Goal: Task Accomplishment & Management: Manage account settings

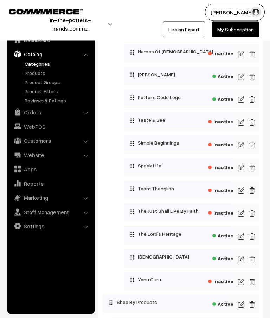
scroll to position [585, 0]
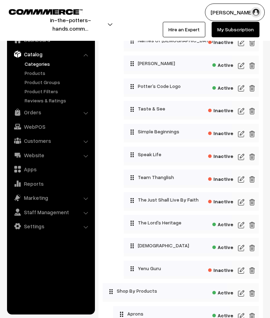
click at [244, 160] on img at bounding box center [241, 157] width 6 height 8
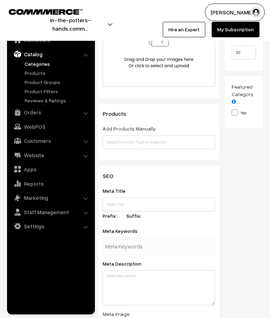
scroll to position [148, 0]
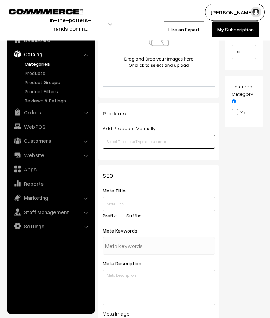
click at [181, 145] on input "text" at bounding box center [159, 142] width 113 height 14
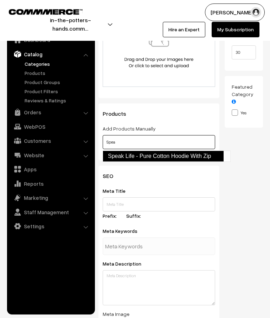
click at [177, 157] on link "Speak Life - Pure Cotton Hoodie With Zip" at bounding box center [163, 156] width 121 height 11
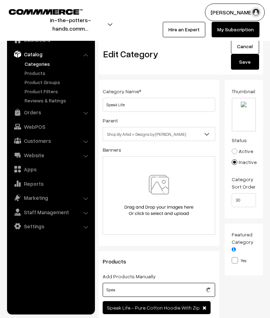
scroll to position [65, 0]
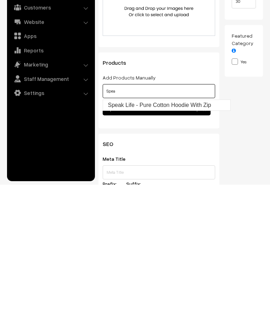
type input "Spea"
click at [251, 131] on div "Thumbnail Drag and drop a file here or click Ooops, something wrong appended. 1…" at bounding box center [247, 140] width 44 height 253
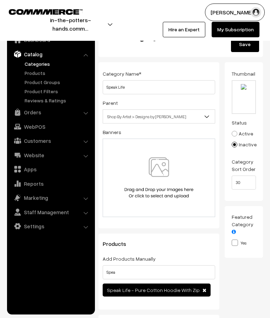
scroll to position [0, 0]
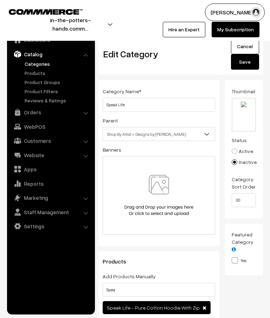
click at [245, 111] on input "file" at bounding box center [243, 114] width 23 height 32
type input "C:\fakepath\watermarked.png"
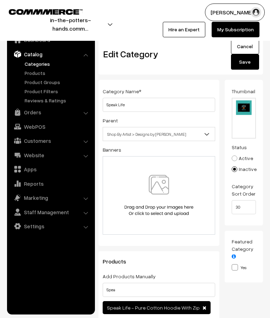
click at [233, 153] on input "Active" at bounding box center [230, 153] width 5 height 5
radio input "true"
click at [248, 65] on button "Save" at bounding box center [245, 61] width 28 height 15
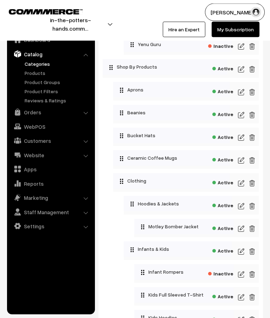
scroll to position [808, 0]
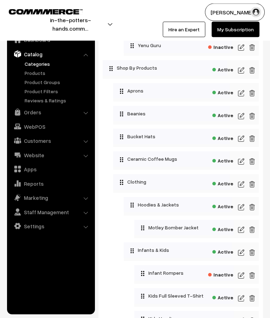
click at [243, 211] on img at bounding box center [241, 207] width 6 height 8
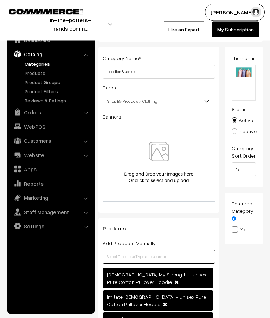
click at [170, 261] on input "text" at bounding box center [159, 257] width 113 height 14
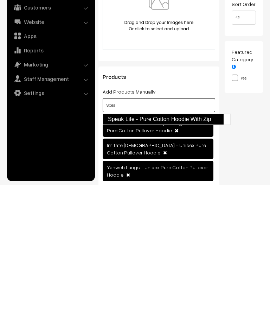
click at [209, 247] on link "Speak Life - Pure Cotton Hoodie With Zip" at bounding box center [163, 252] width 121 height 11
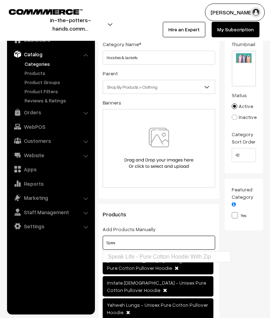
scroll to position [0, 0]
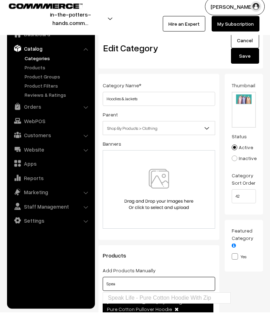
type input "Spea"
click at [250, 54] on button "Save" at bounding box center [245, 61] width 28 height 15
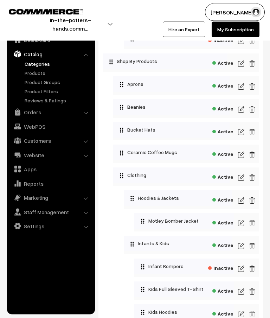
scroll to position [824, 0]
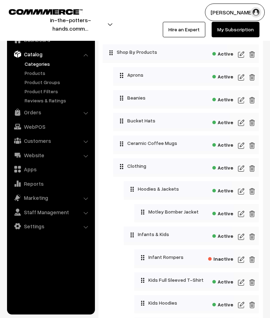
click at [244, 192] on img at bounding box center [241, 191] width 6 height 8
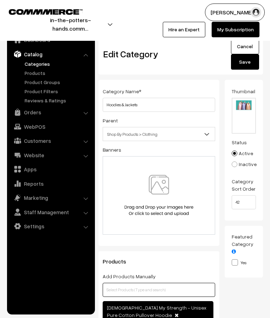
click at [174, 293] on input "text" at bounding box center [159, 290] width 113 height 14
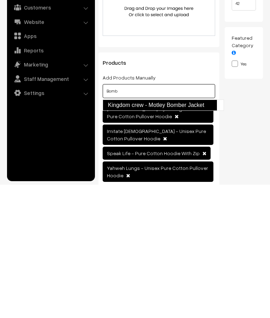
click at [200, 233] on link "Kingdom crew - Motley Bomber Jacket" at bounding box center [160, 238] width 114 height 11
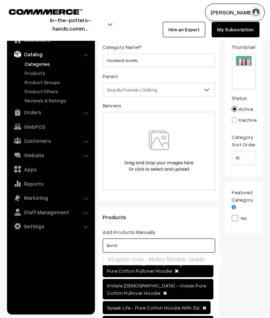
scroll to position [0, 0]
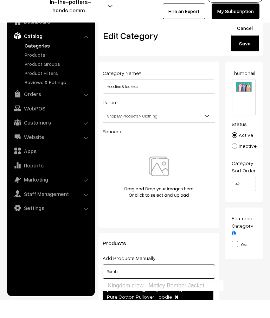
type input "Bomb"
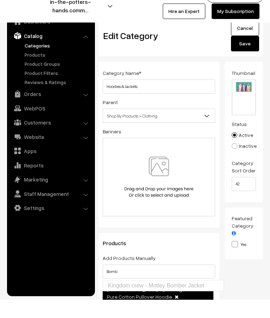
click at [250, 54] on button "Save" at bounding box center [245, 61] width 28 height 15
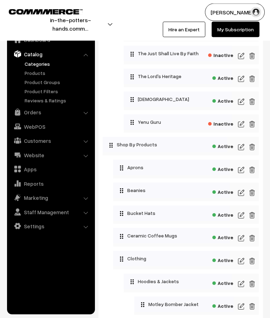
click at [255, 308] on img at bounding box center [252, 306] width 6 height 8
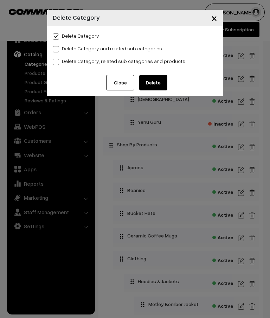
click at [157, 81] on button "Delete" at bounding box center [153, 82] width 28 height 15
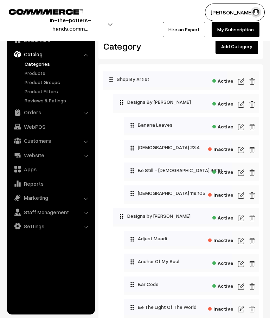
scroll to position [760, 0]
